Goal: Find specific page/section: Find specific page/section

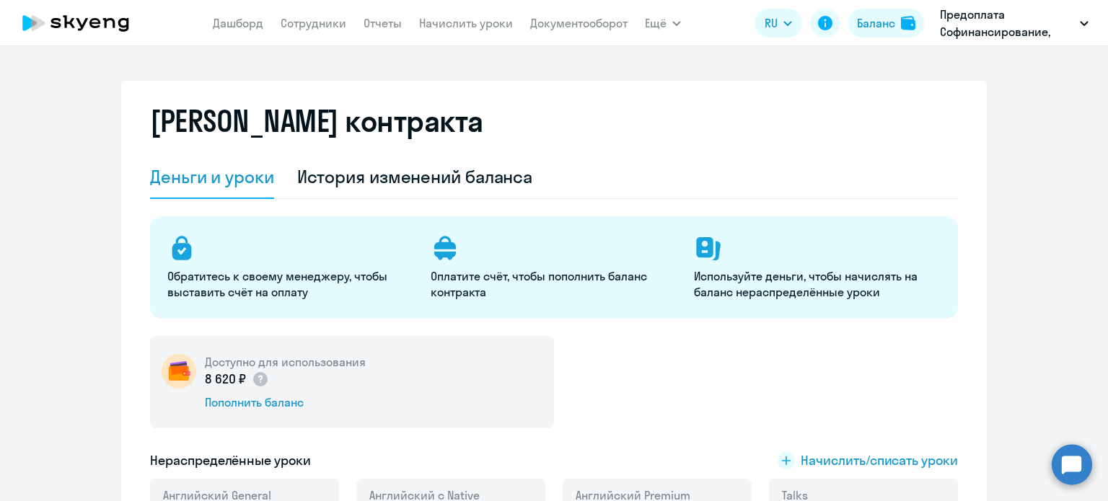
select select "english_adult_not_native_speaker"
click at [322, 19] on link "Сотрудники" at bounding box center [314, 23] width 66 height 14
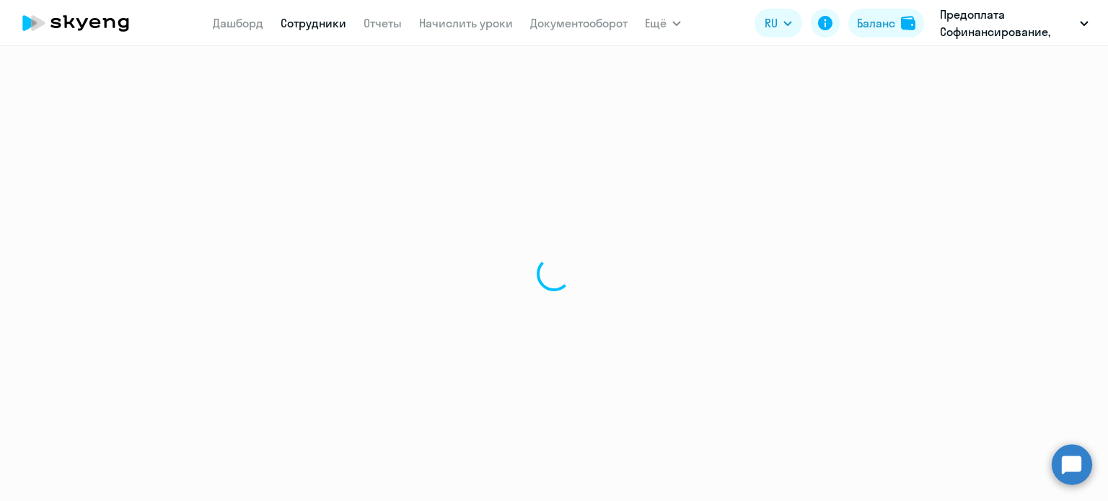
select select "30"
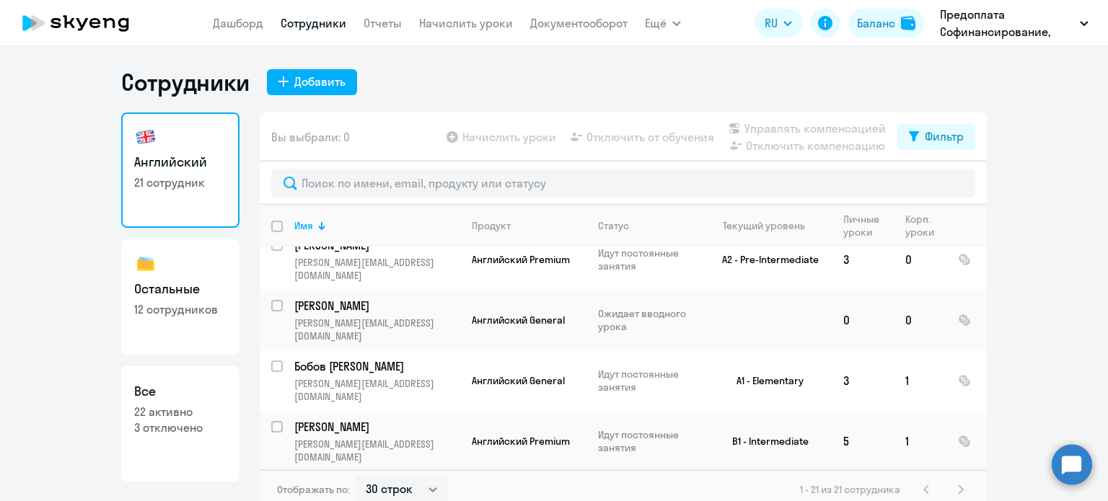
scroll to position [819, 0]
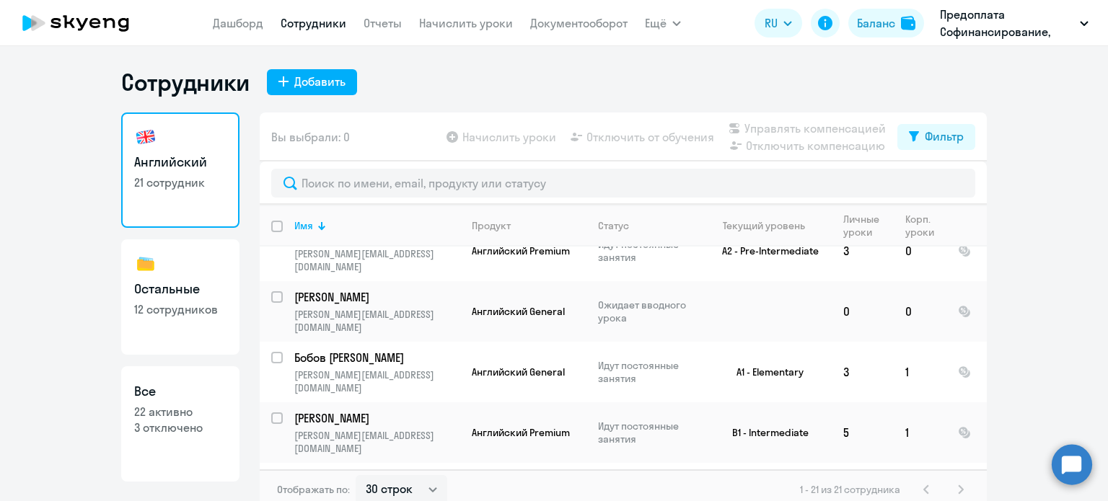
click at [176, 315] on p "12 сотрудников" at bounding box center [180, 309] width 92 height 16
select select "30"
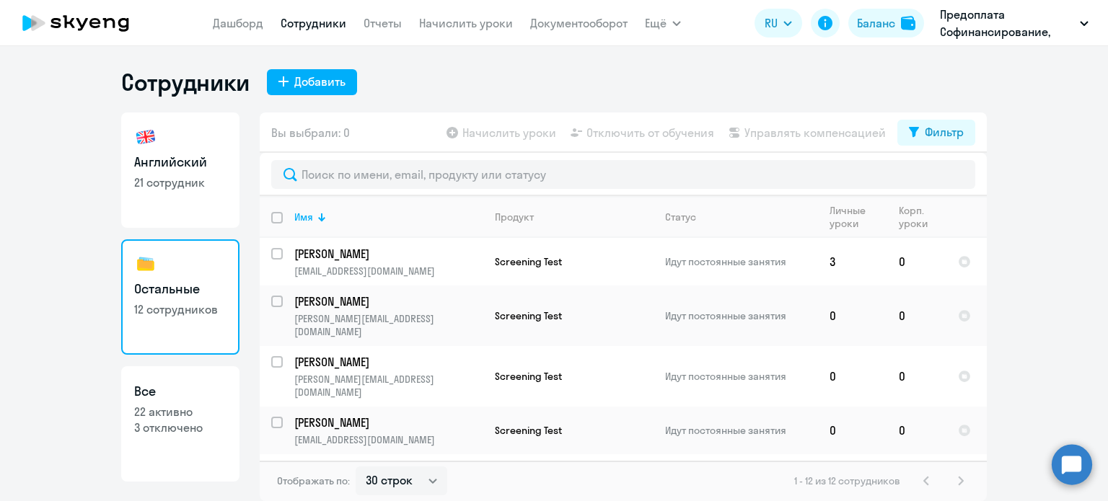
click at [182, 407] on p "22 активно" at bounding box center [180, 412] width 92 height 16
select select "30"
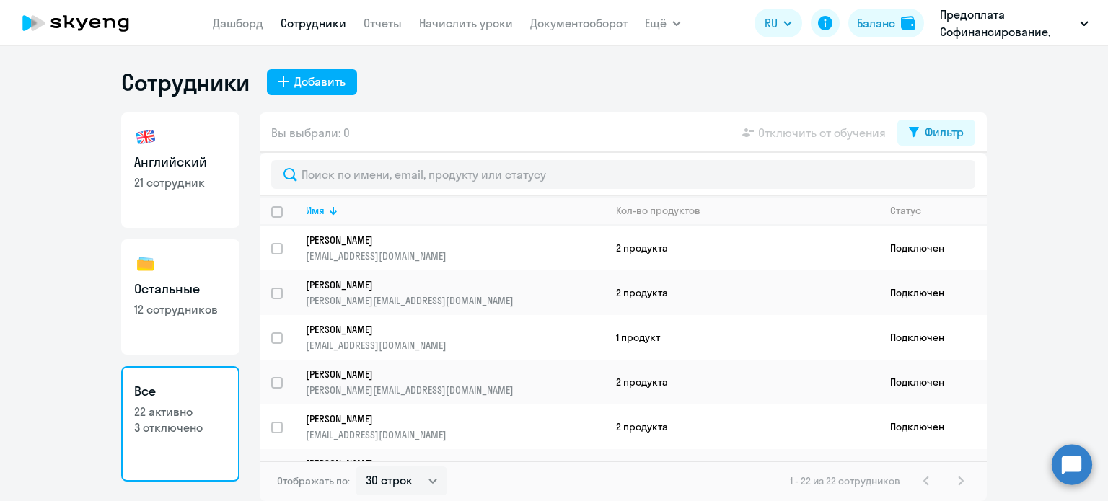
click at [154, 169] on h3 "Английский" at bounding box center [180, 162] width 92 height 19
select select "30"
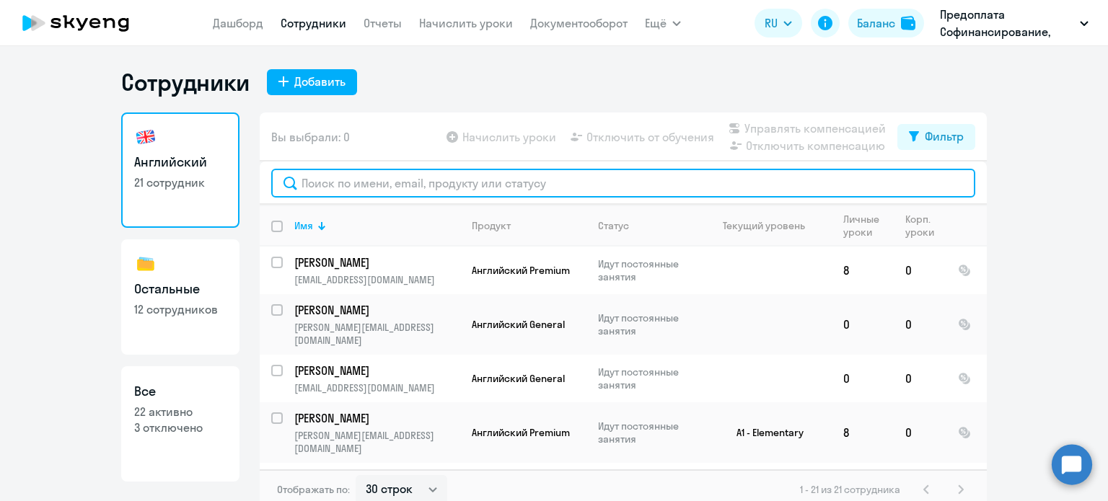
click at [395, 182] on input "text" at bounding box center [623, 183] width 704 height 29
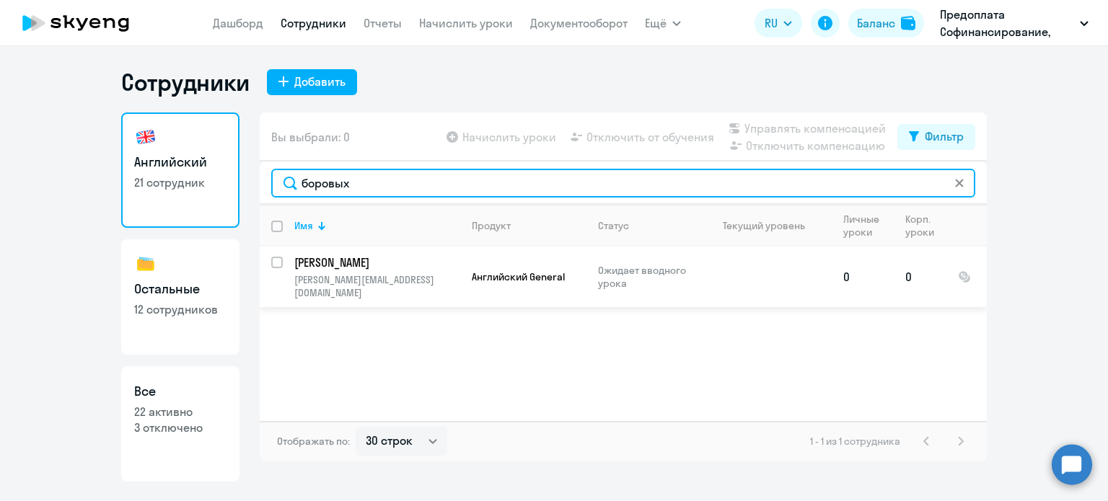
type input "боровых"
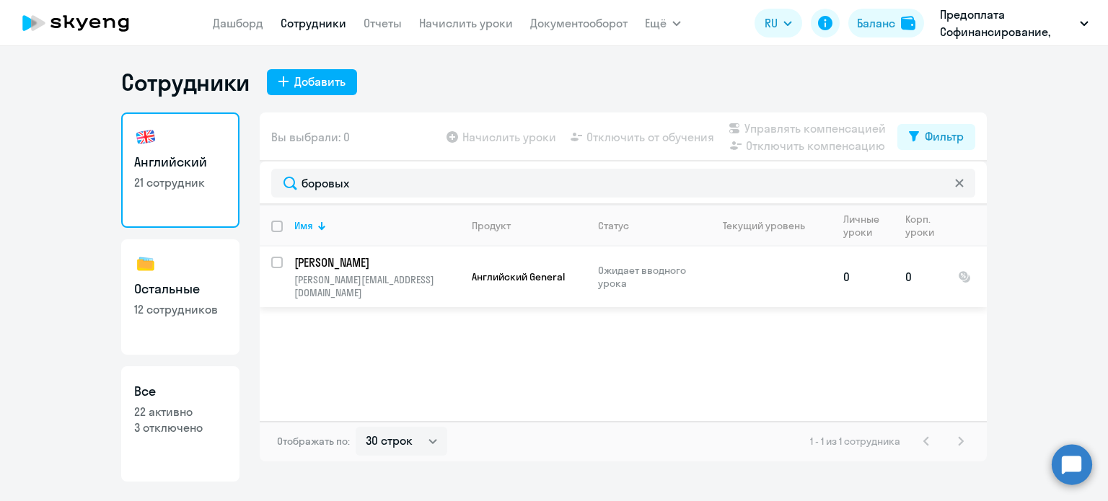
click at [415, 258] on p "[PERSON_NAME]" at bounding box center [375, 263] width 163 height 16
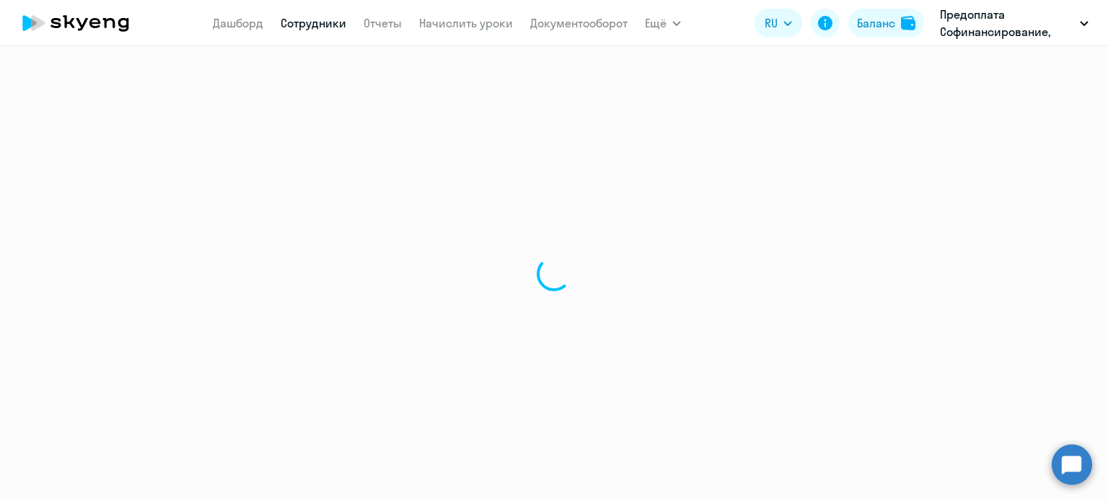
select select "english"
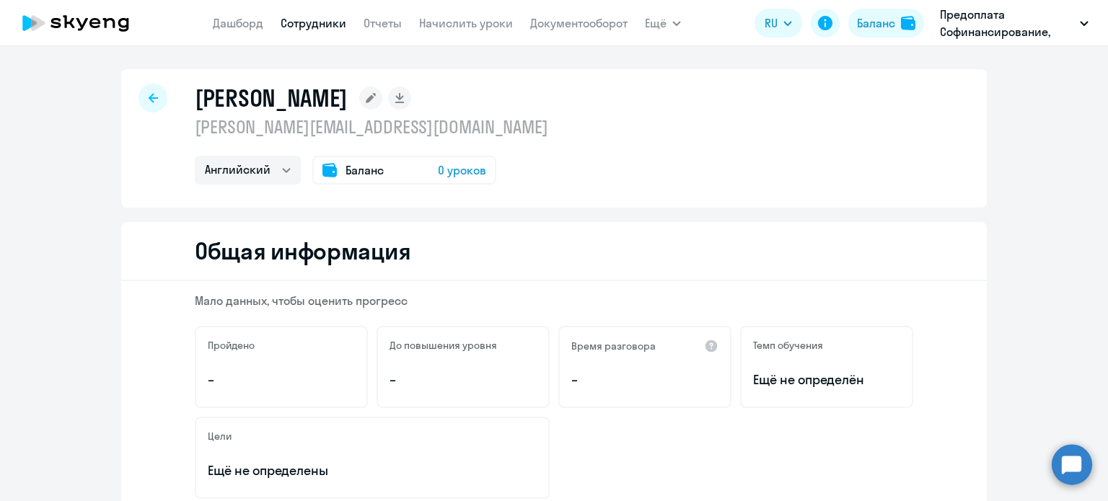
click at [151, 100] on icon at bounding box center [153, 98] width 9 height 10
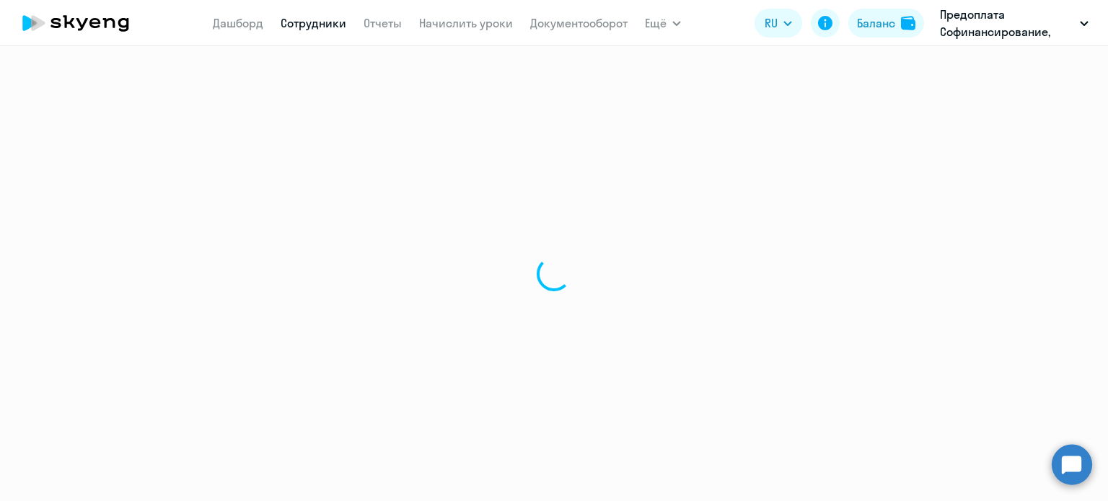
select select "30"
